Goal: Task Accomplishment & Management: Manage account settings

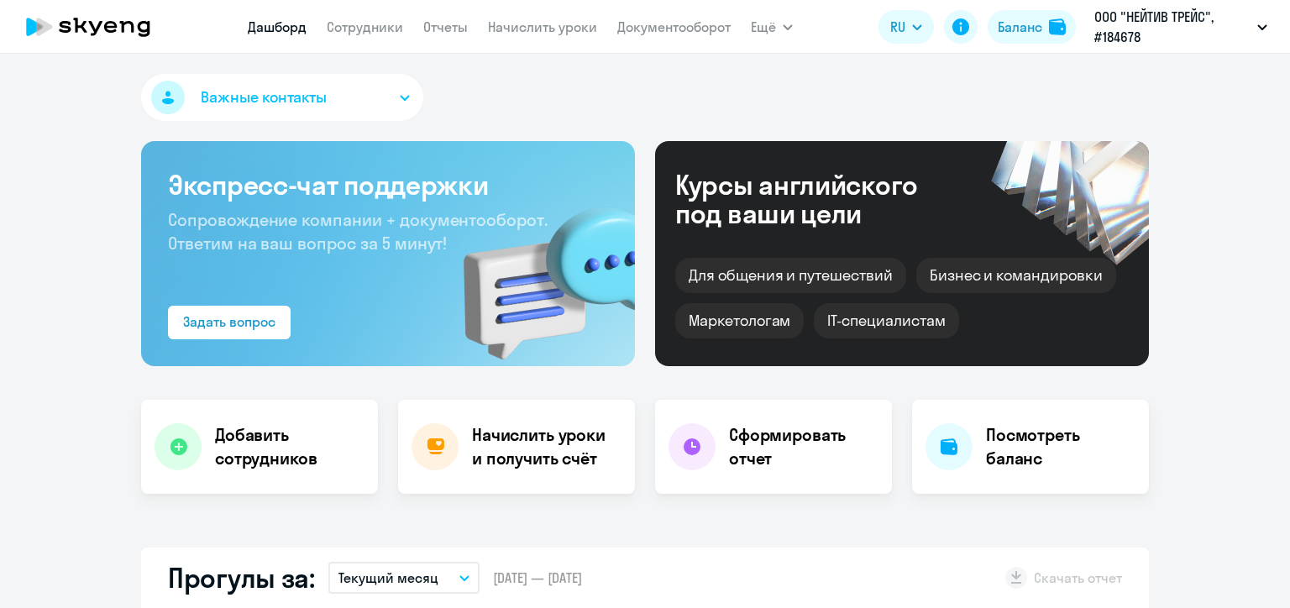
select select "30"
click at [555, 29] on link "Начислить уроки" at bounding box center [542, 26] width 109 height 17
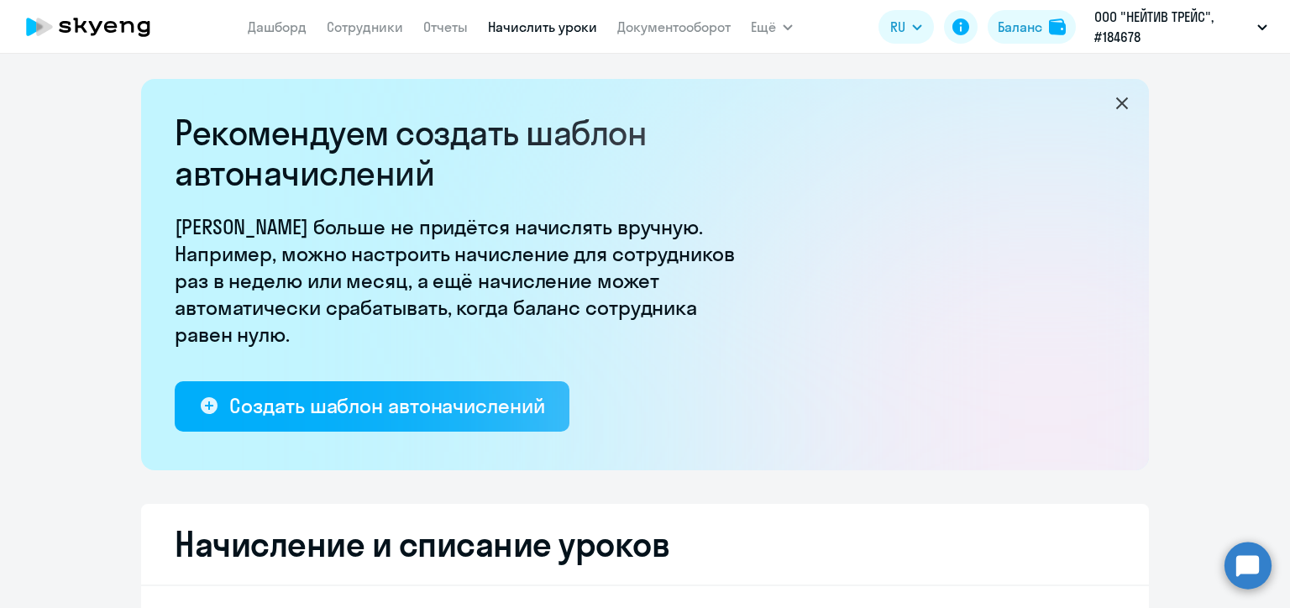
select select "10"
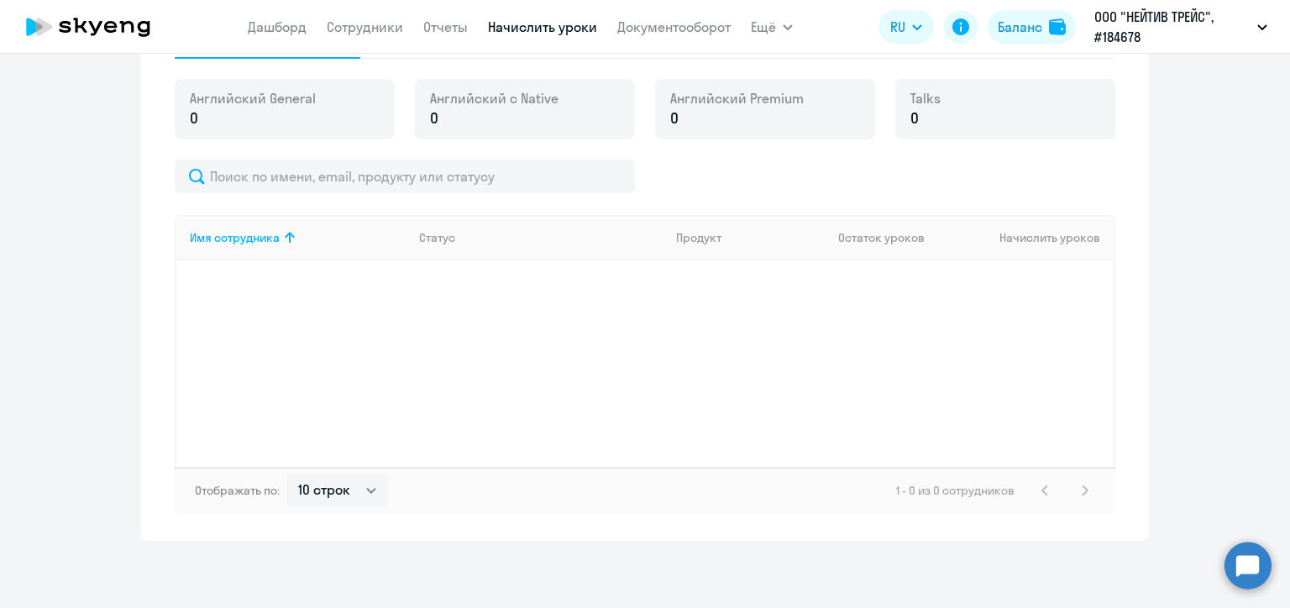
scroll to position [346, 0]
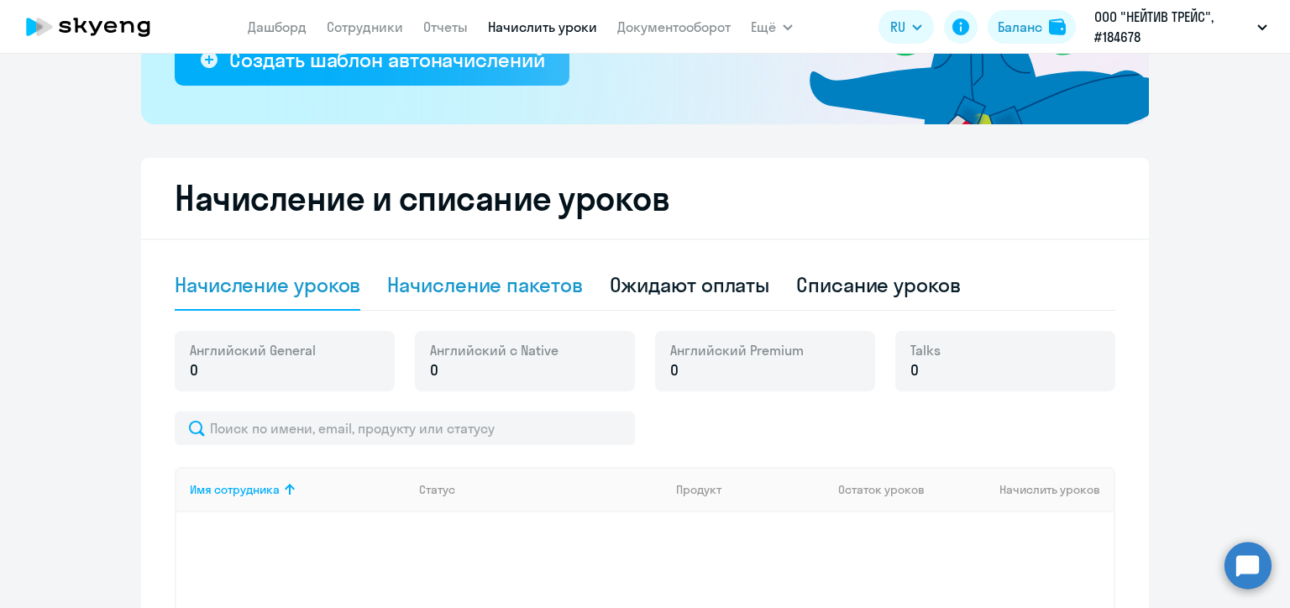
click at [514, 282] on div "Начисление пакетов" at bounding box center [484, 284] width 195 height 27
select select "10"
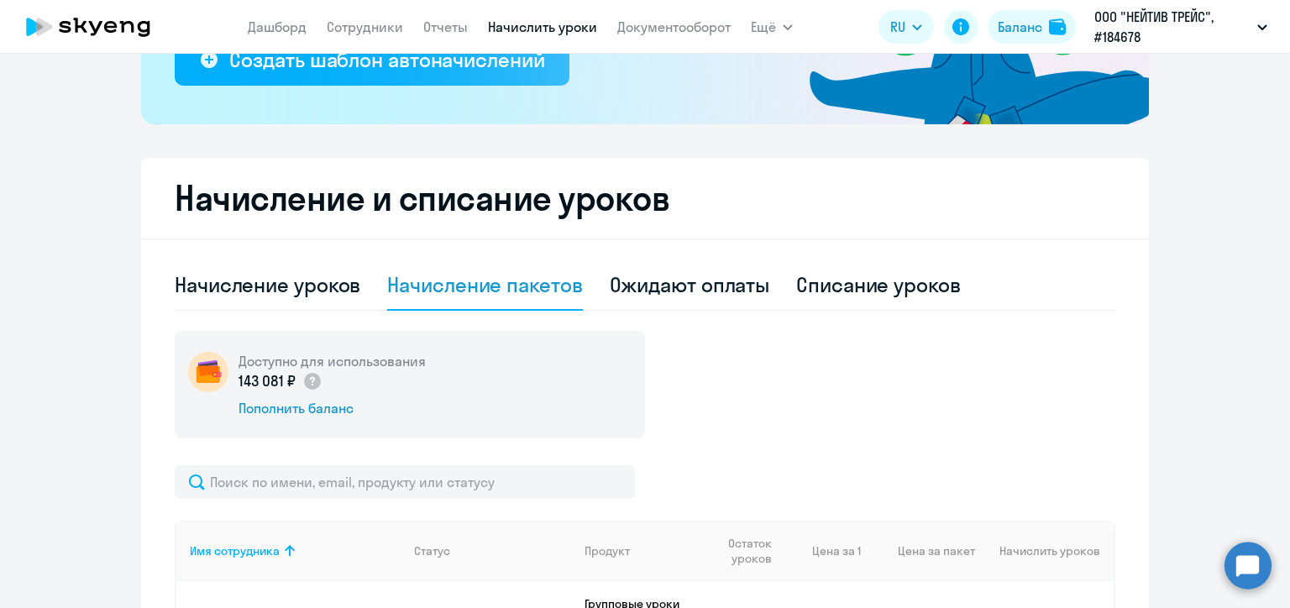
scroll to position [598, 0]
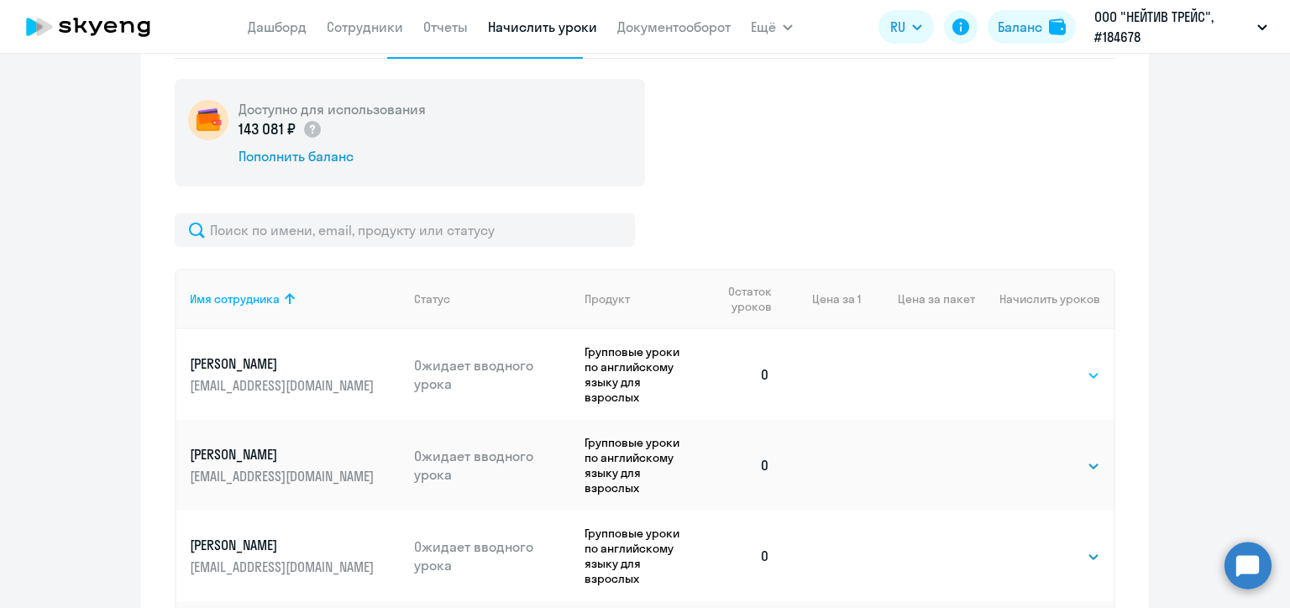
click at [1051, 365] on select "Выбрать 48 64 96" at bounding box center [1065, 375] width 69 height 20
